Goal: Find contact information

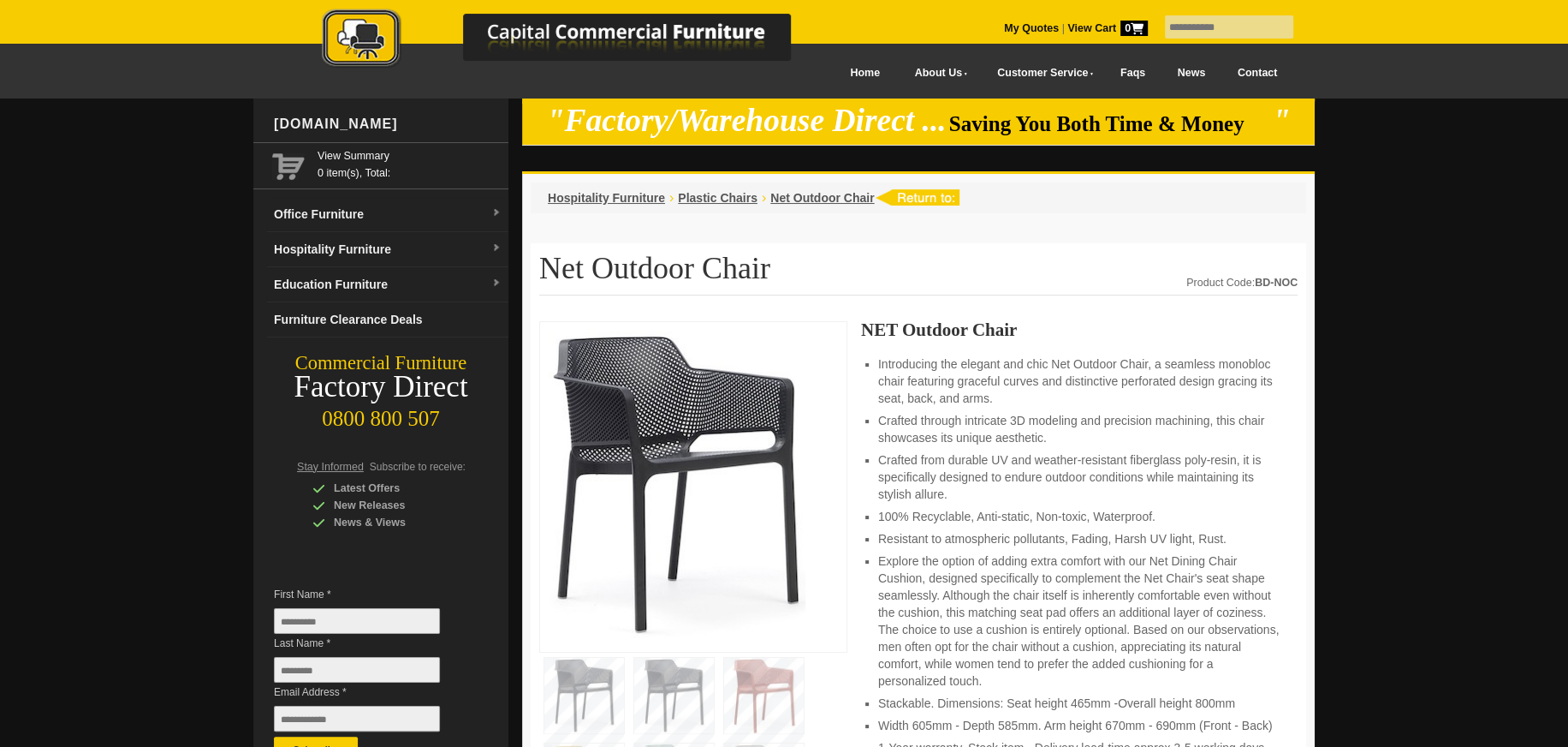
click at [1260, 72] on link "Contact" at bounding box center [1257, 73] width 72 height 38
